Goal: Information Seeking & Learning: Learn about a topic

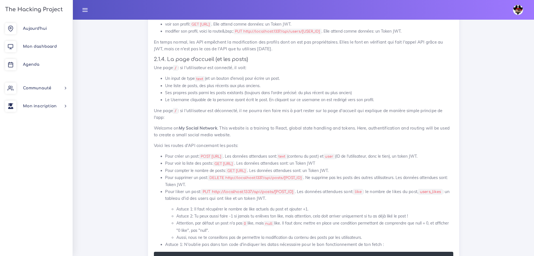
scroll to position [465, 0]
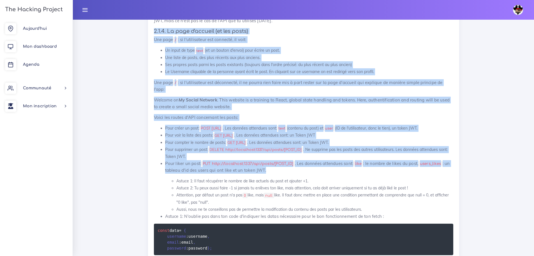
drag, startPoint x: 151, startPoint y: 23, endPoint x: 278, endPoint y: 170, distance: 194.1
click at [278, 170] on div "Un mini réseau social 1. Introduction Pour les deux prochains jours, tu vas met…" at bounding box center [303, 175] width 311 height 824
click at [278, 170] on p "Pour liker un post: PUT http://localhost:1337/api/posts/[POST_ID] . Les données…" at bounding box center [309, 166] width 288 height 13
drag, startPoint x: 278, startPoint y: 171, endPoint x: 145, endPoint y: 25, distance: 196.9
click at [145, 25] on div "Projets : Un mini réseau social Un mini réseau social 1. Introduction Pour les …" at bounding box center [304, 167] width 320 height 856
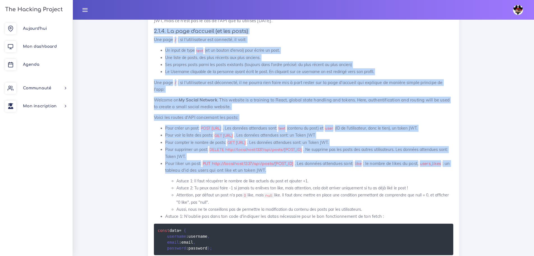
copy div "9.6.9. Lo ipsu d'sitamet (co adi elits) Doe temp / : in u'laboreetdol mag aliqu…"
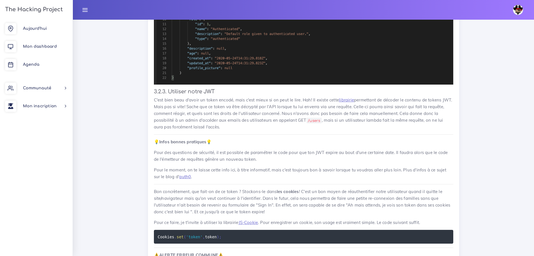
scroll to position [2260, 0]
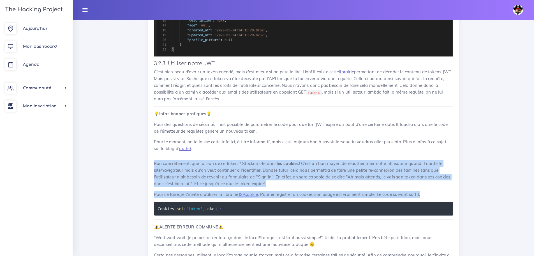
drag, startPoint x: 423, startPoint y: 209, endPoint x: 144, endPoint y: 181, distance: 280.4
click at [144, 181] on div "Ressource : JWT et Authentification JWT et Authentification 1. Introduction Peu…" at bounding box center [304, 15] width 320 height 1989
copy div "Bon concrètement, que fait-on de ce token ? Stockons-le dans les cookies ! C'es…"
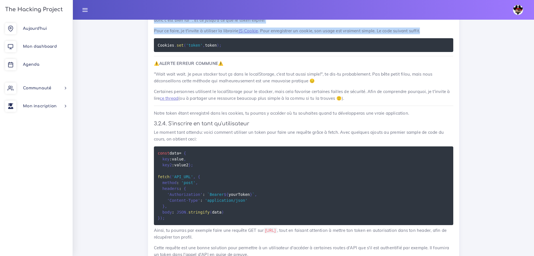
scroll to position [2428, 0]
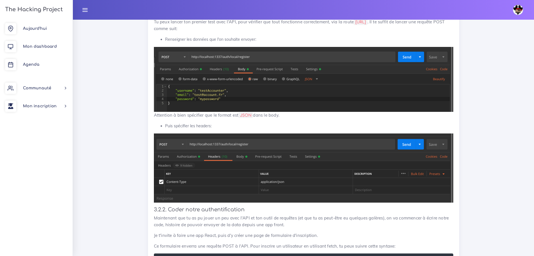
scroll to position [1783, 0]
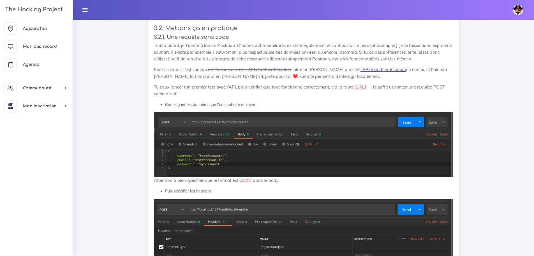
click at [370, 72] on link "l'API d'authentification" at bounding box center [384, 69] width 46 height 5
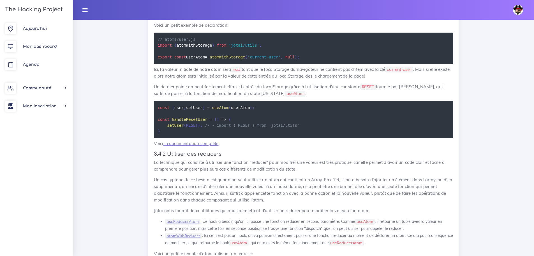
scroll to position [2188, 0]
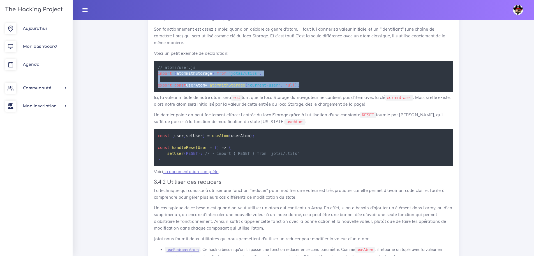
drag, startPoint x: 310, startPoint y: 123, endPoint x: 155, endPoint y: 111, distance: 154.7
click at [155, 92] on pre "// atoms/user.js import { atomWithStorage } from 'jotai/utils' ; export const u…" at bounding box center [304, 76] width 300 height 31
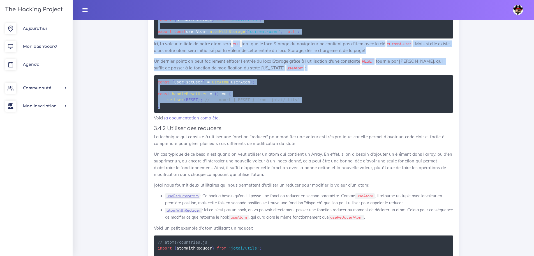
scroll to position [2244, 0]
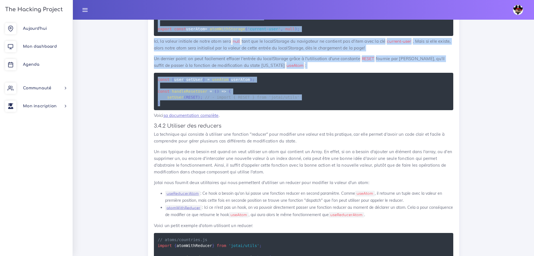
drag, startPoint x: 152, startPoint y: 41, endPoint x: 302, endPoint y: 144, distance: 182.4
copy div "3.4.1 atomWithStorage Il s'agit sans doute du plus utile, car il permet de fair…"
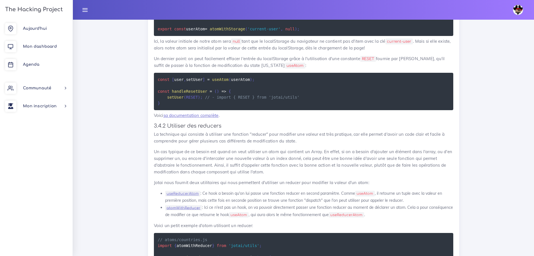
click at [279, 119] on p "Voici sa documentation complète ." at bounding box center [304, 115] width 300 height 7
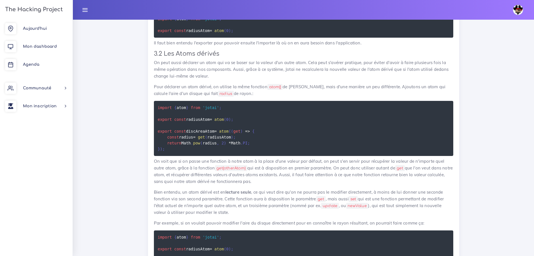
scroll to position [1537, 0]
